Goal: Obtain resource: Download file/media

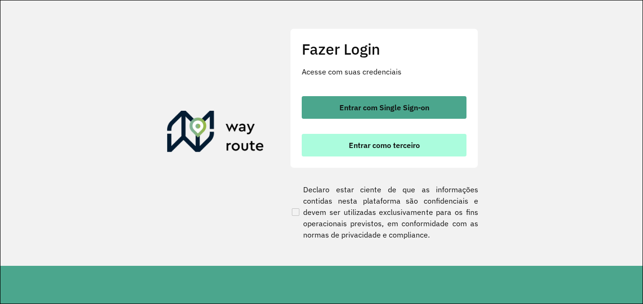
click at [395, 145] on span "Entrar como terceiro" at bounding box center [384, 145] width 71 height 8
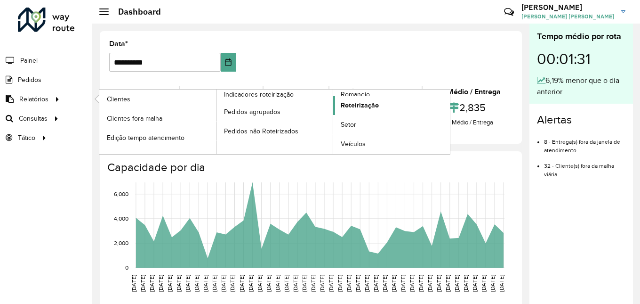
click at [358, 103] on span "Roteirização" at bounding box center [360, 105] width 38 height 10
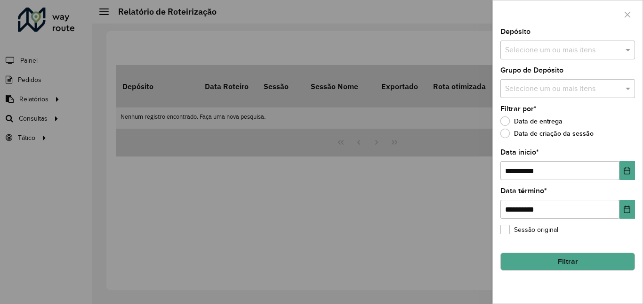
click at [557, 53] on input "text" at bounding box center [563, 50] width 121 height 11
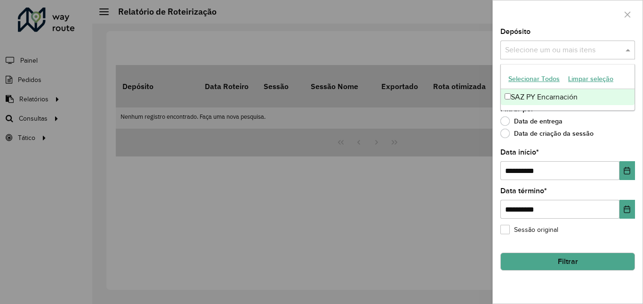
click at [552, 97] on div "SAZ PY Encarnación" at bounding box center [568, 97] width 134 height 16
click at [615, 129] on div "Data de entrega" at bounding box center [568, 123] width 135 height 11
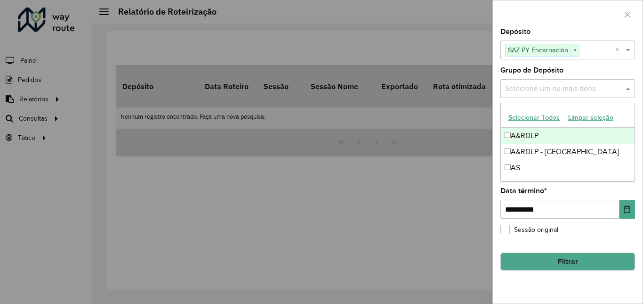
click at [570, 91] on input "text" at bounding box center [563, 88] width 121 height 11
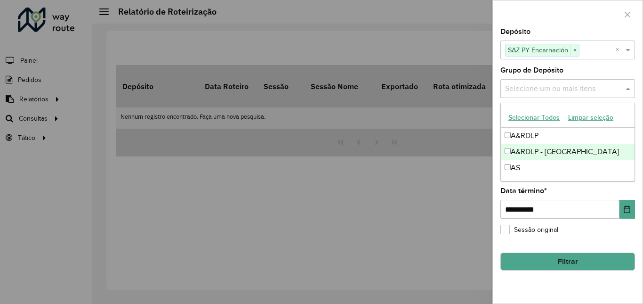
click at [563, 151] on div "A&RDLP - [GEOGRAPHIC_DATA]" at bounding box center [568, 152] width 134 height 16
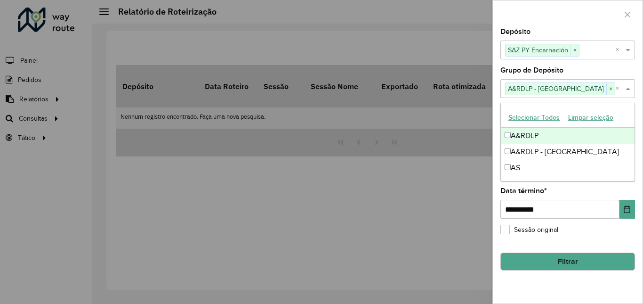
click at [589, 24] on div at bounding box center [568, 14] width 150 height 28
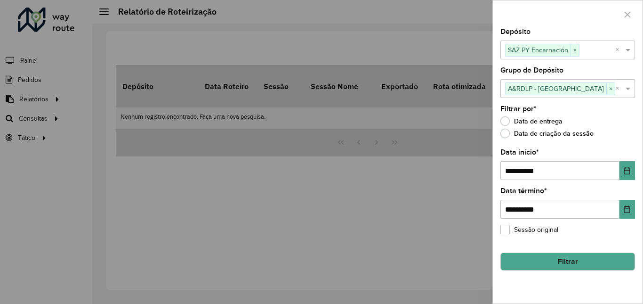
click at [569, 261] on button "Filtrar" at bounding box center [568, 261] width 135 height 18
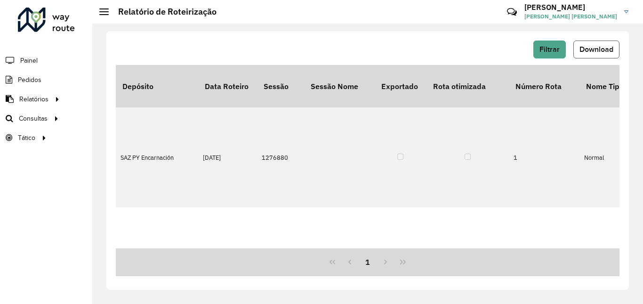
click at [587, 49] on span "Download" at bounding box center [597, 49] width 34 height 8
